Goal: Transaction & Acquisition: Purchase product/service

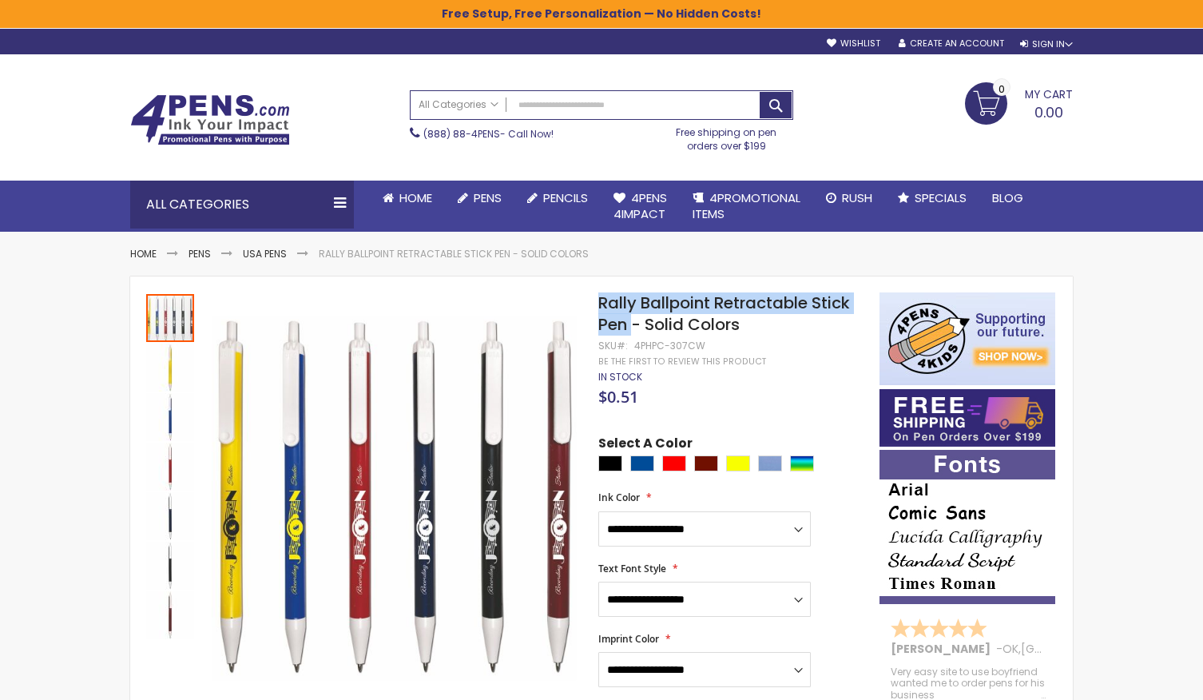
click at [607, 305] on span "Rally Ballpoint Retractable Stick Pen - Solid Colors" at bounding box center [725, 314] width 252 height 44
drag, startPoint x: 603, startPoint y: 304, endPoint x: 624, endPoint y: 322, distance: 27.8
click at [624, 322] on span "Rally Ballpoint Retractable Stick Pen - Solid Colors" at bounding box center [725, 314] width 252 height 44
copy span "Rally Ballpoint Retractable Stick Pen"
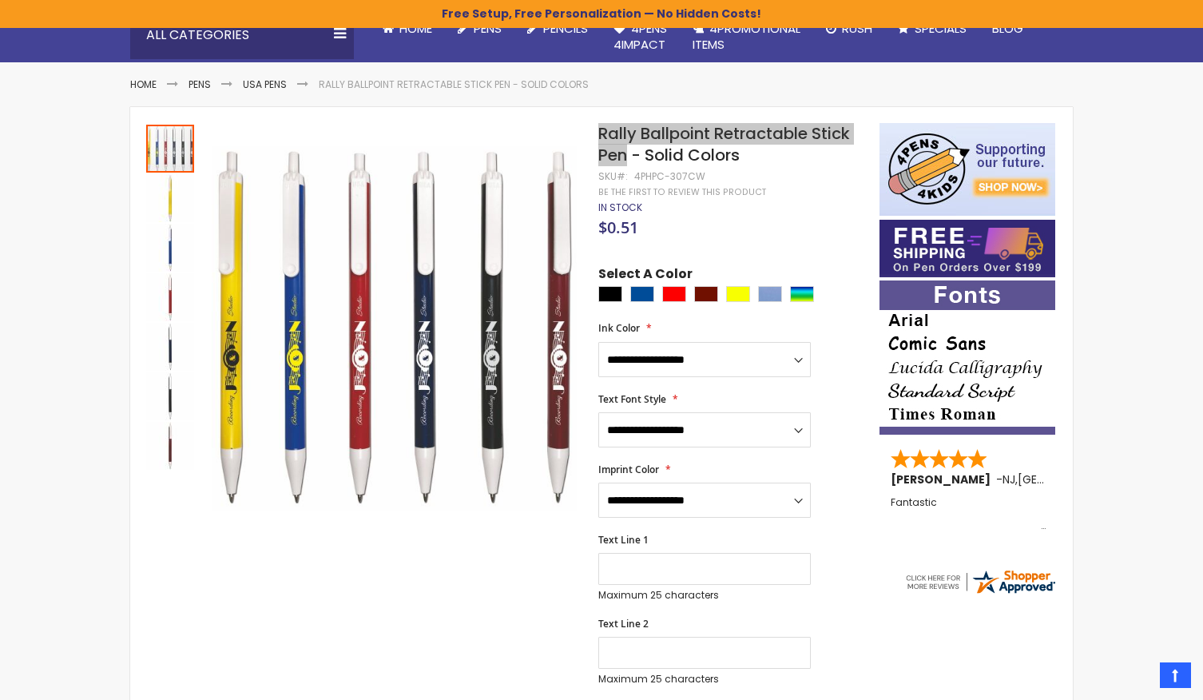
scroll to position [121, 0]
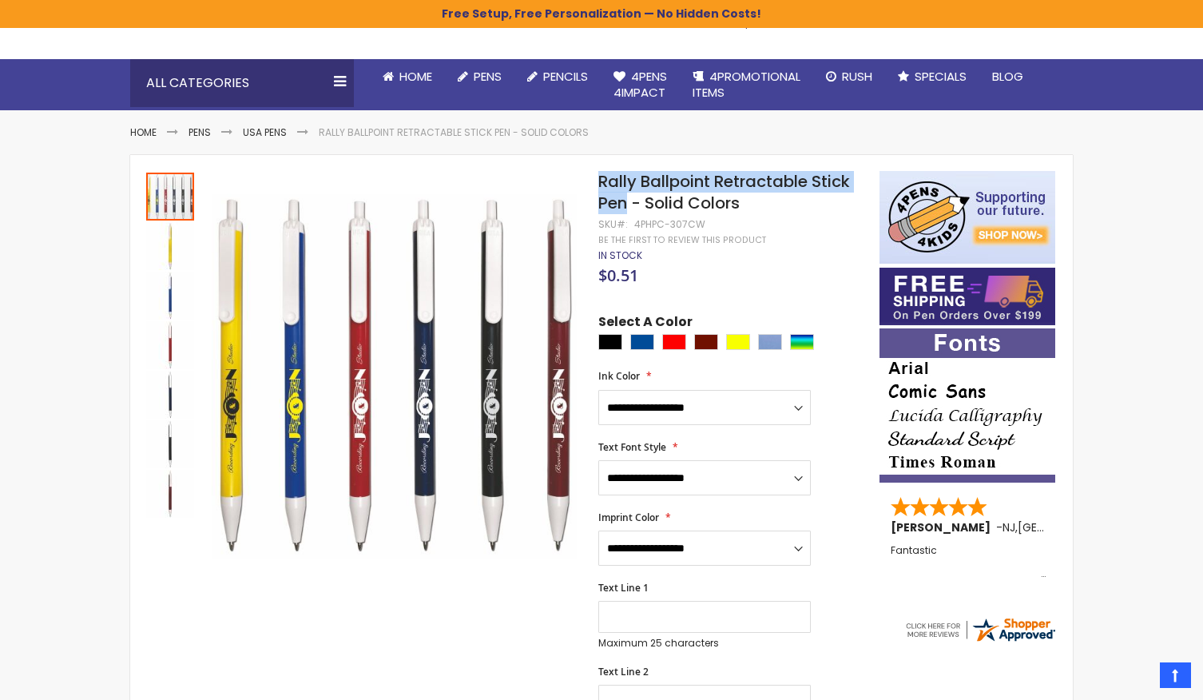
click at [703, 189] on span "Rally Ballpoint Retractable Stick Pen - Solid Colors" at bounding box center [725, 192] width 252 height 44
copy div "Rally Ballpoint Retractable Stick Pen - Solid Colors"
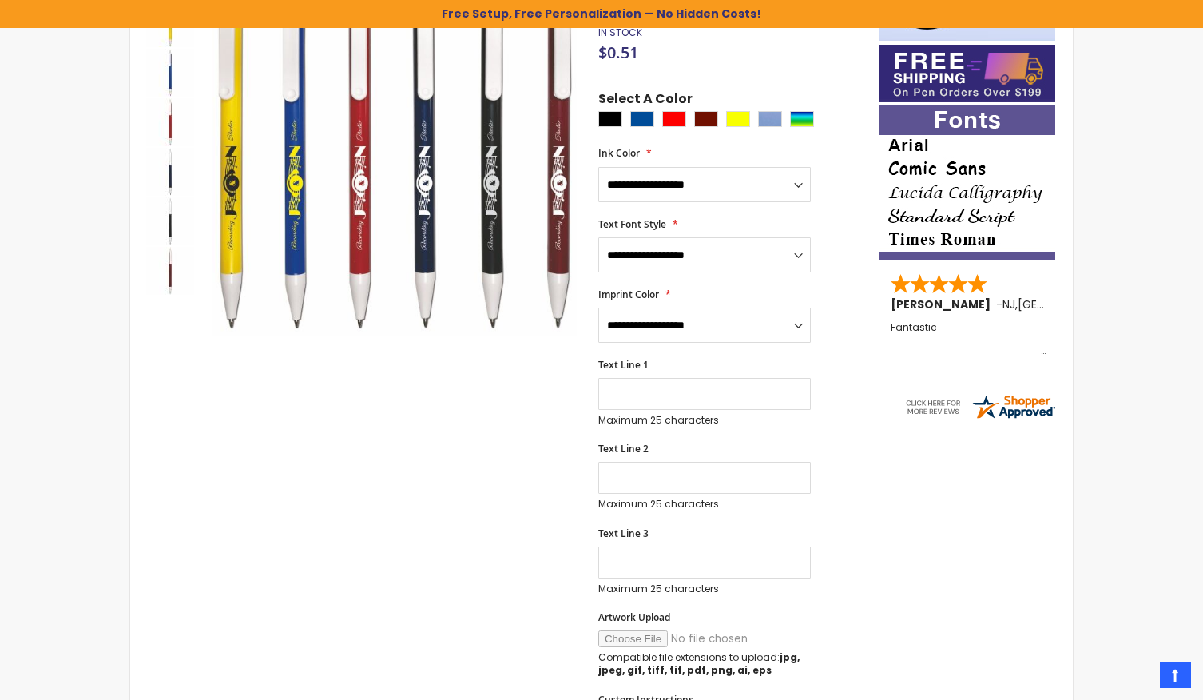
scroll to position [0, 0]
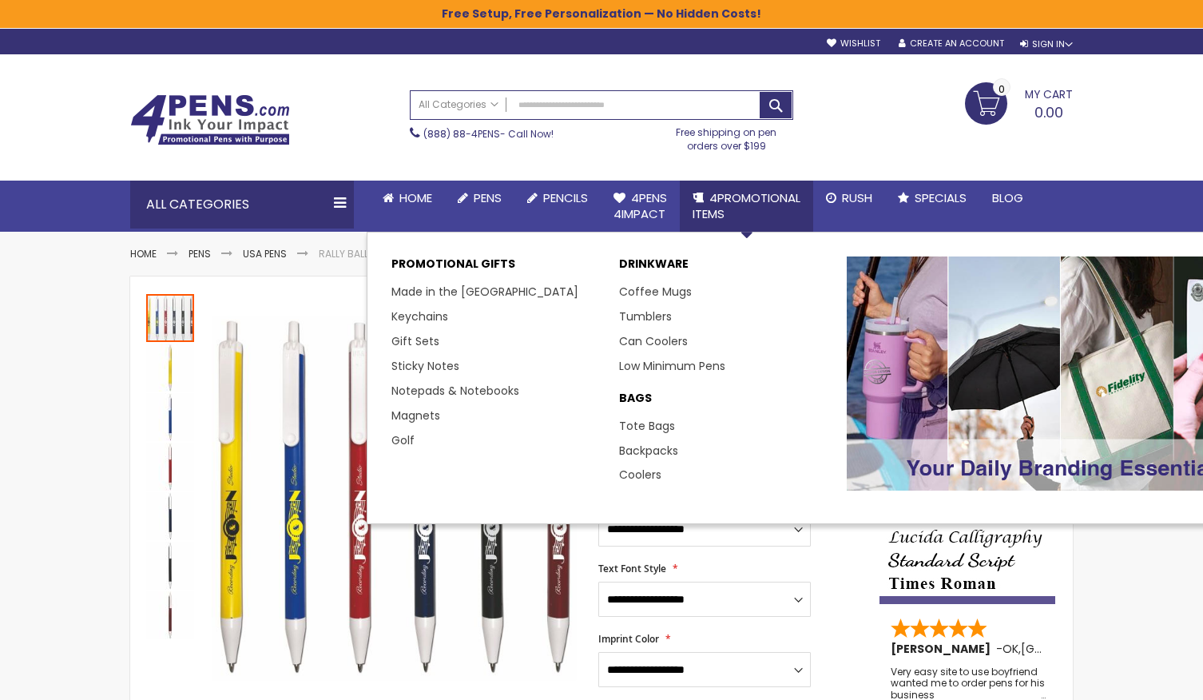
click at [764, 198] on span "4PROMOTIONAL ITEMS" at bounding box center [747, 205] width 108 height 33
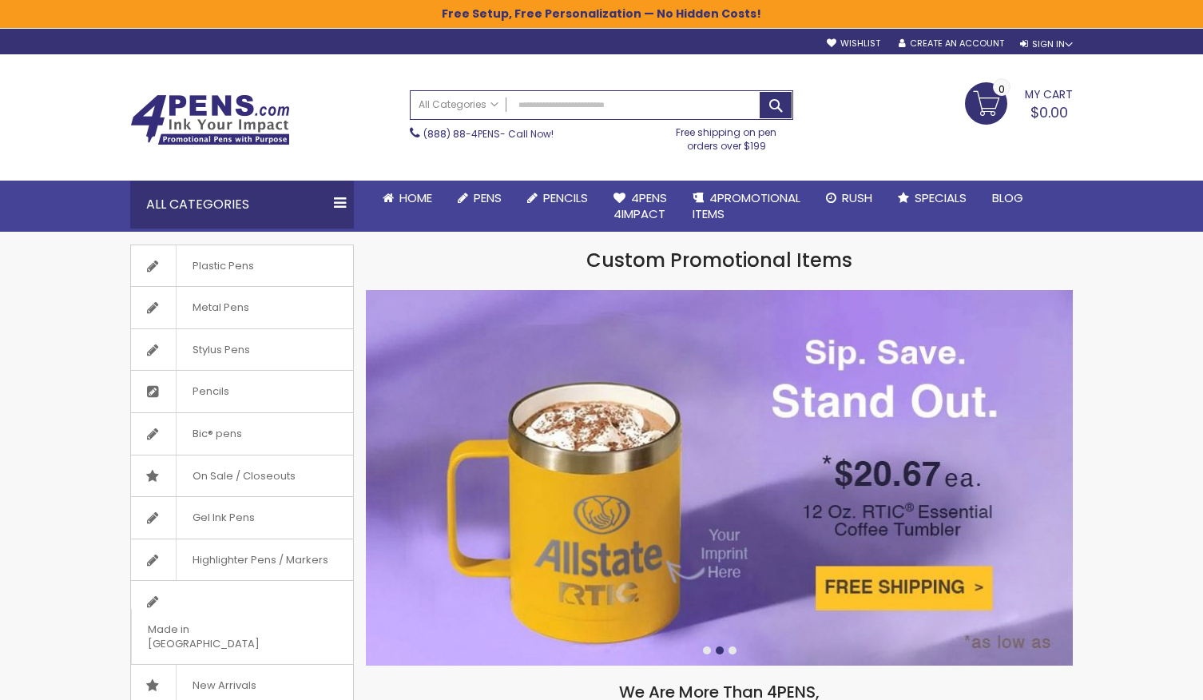
click at [700, 262] on h1 "Custom Promotional Items" at bounding box center [719, 261] width 707 height 26
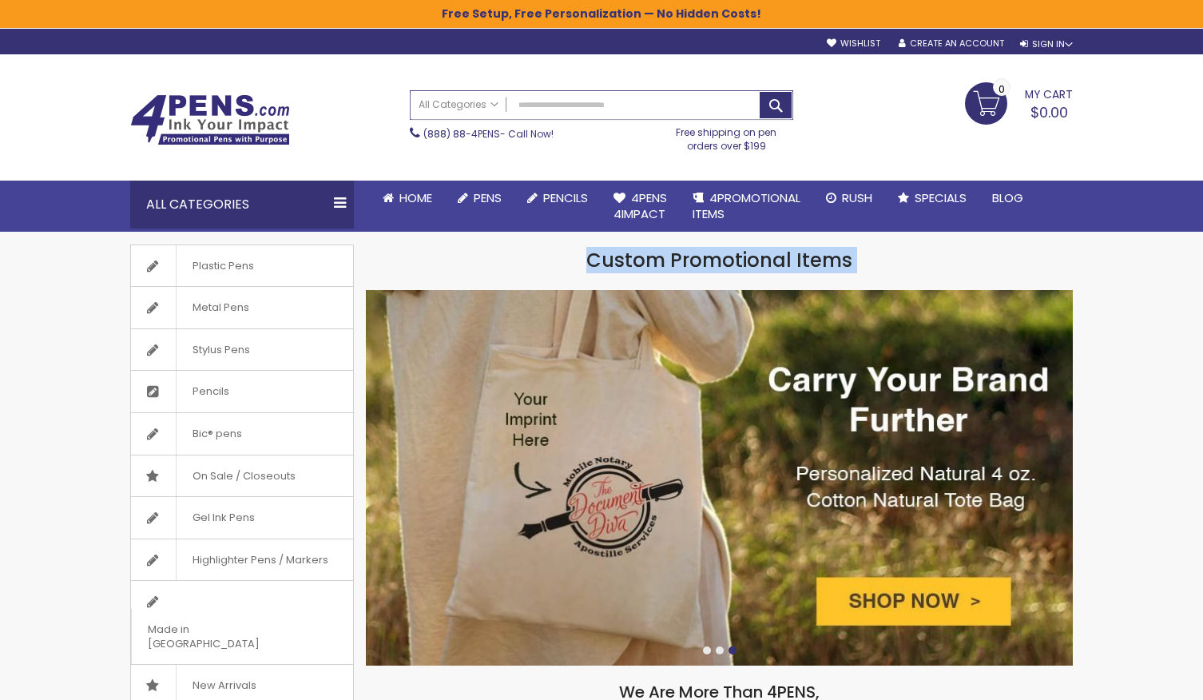
click at [611, 103] on input "Search" at bounding box center [602, 105] width 382 height 28
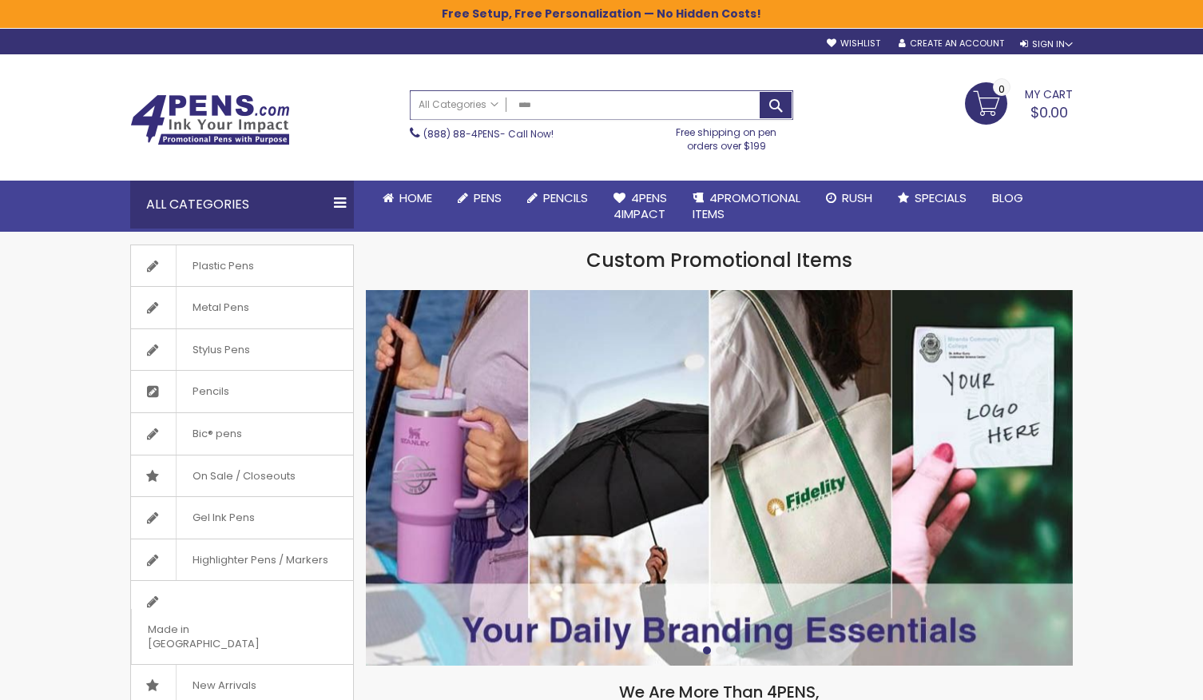
type input "*****"
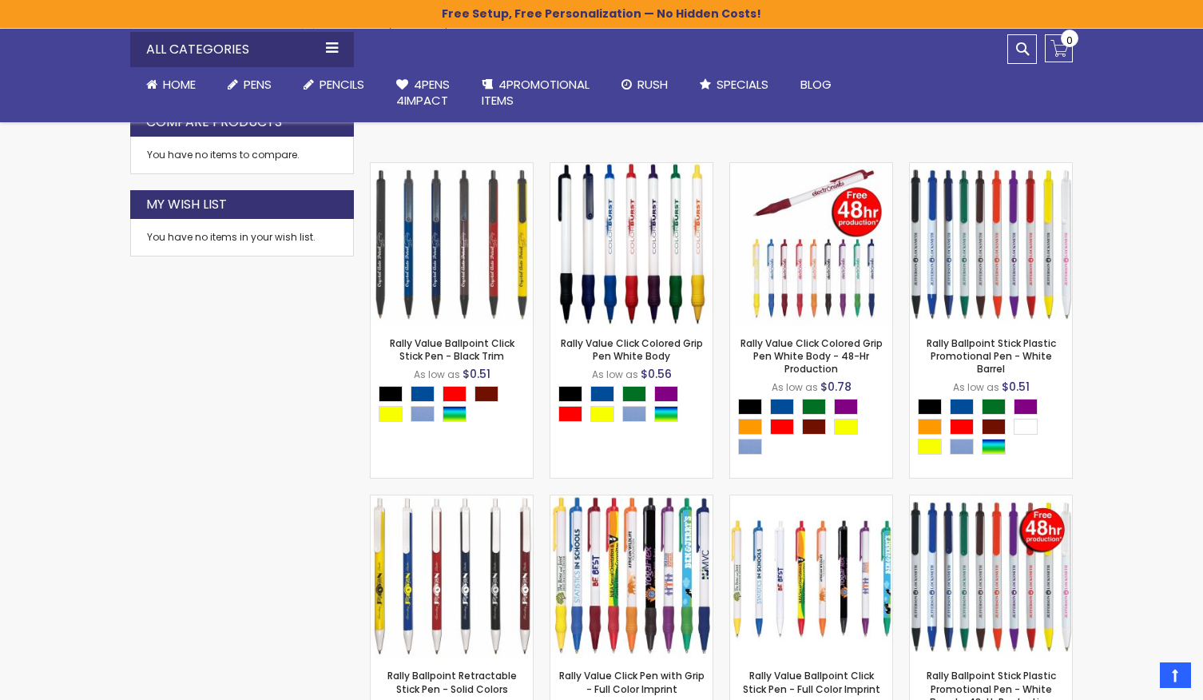
scroll to position [466, 0]
